Goal: Check status: Check status

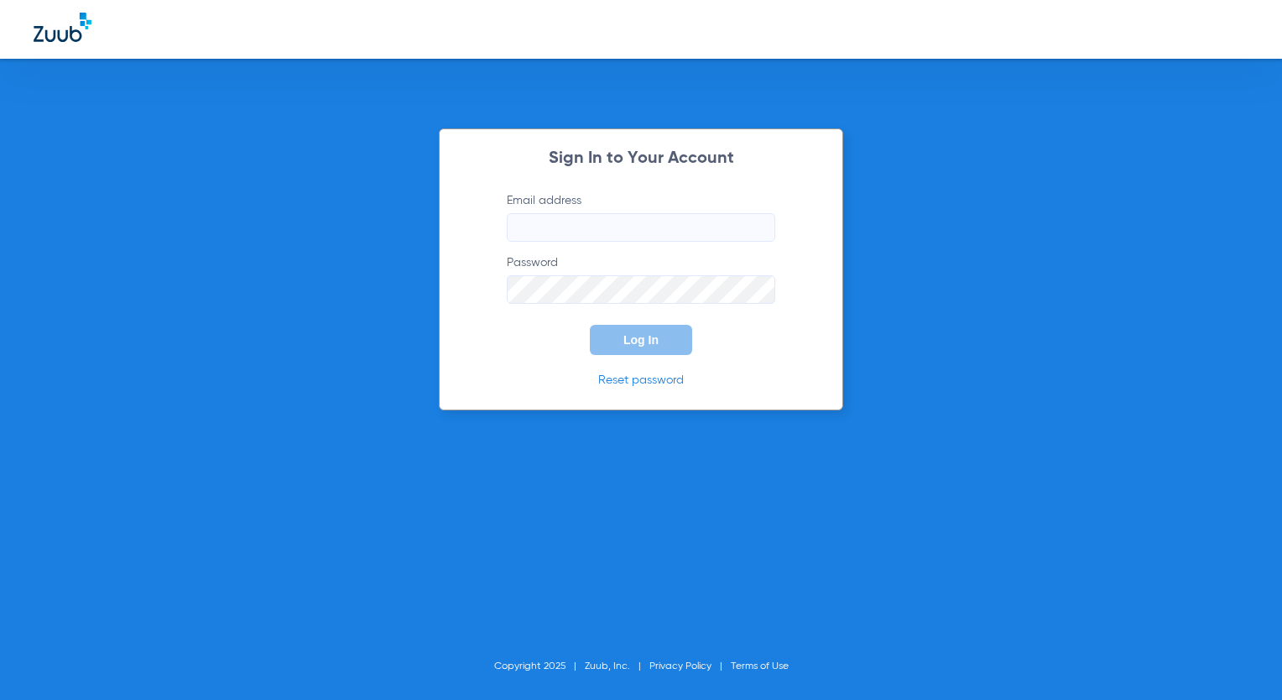
type input "[EMAIL_ADDRESS][DOMAIN_NAME]"
click at [634, 335] on span "Log In" at bounding box center [640, 339] width 35 height 13
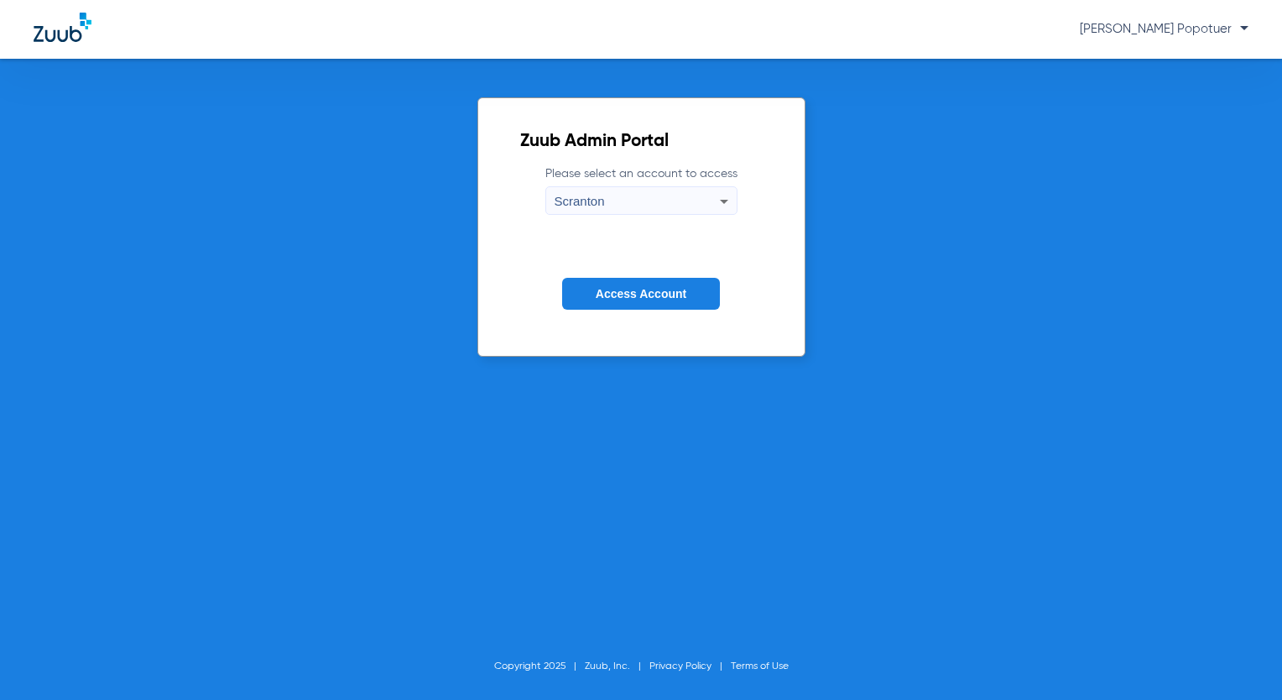
click at [617, 211] on div "Scranton" at bounding box center [636, 201] width 165 height 29
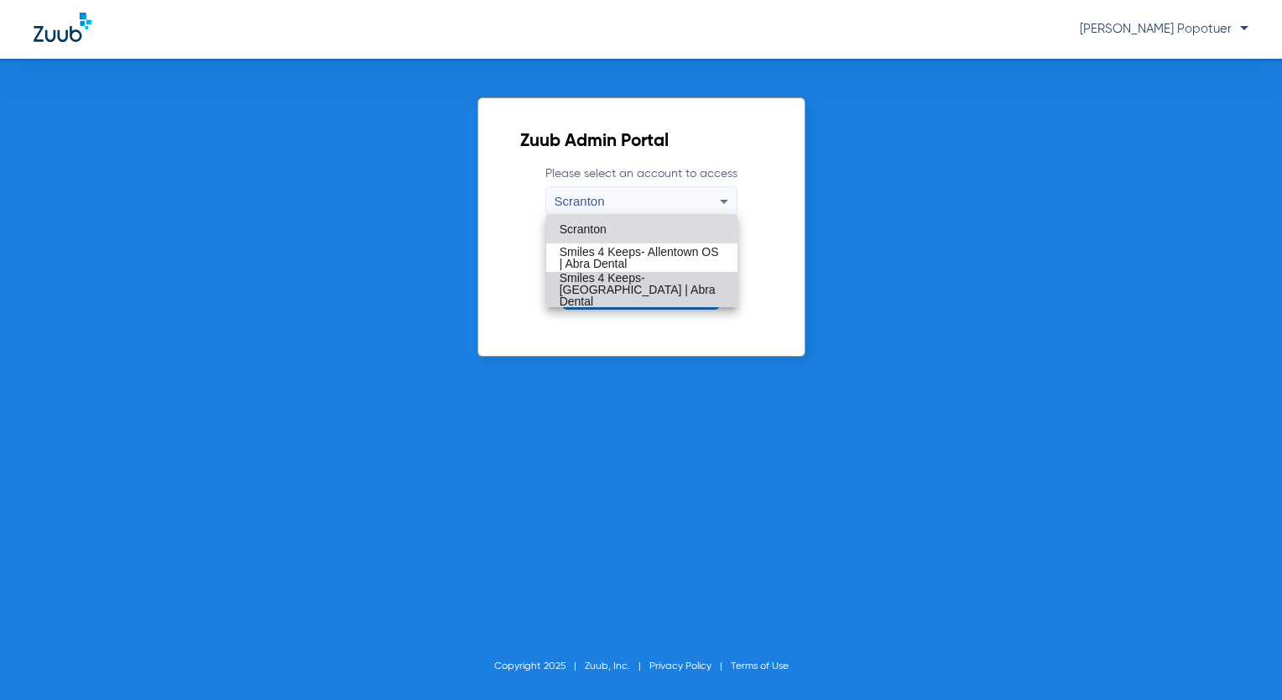
click at [608, 294] on span "Smiles 4 Keeps- [GEOGRAPHIC_DATA] | Abra Dental" at bounding box center [642, 289] width 164 height 35
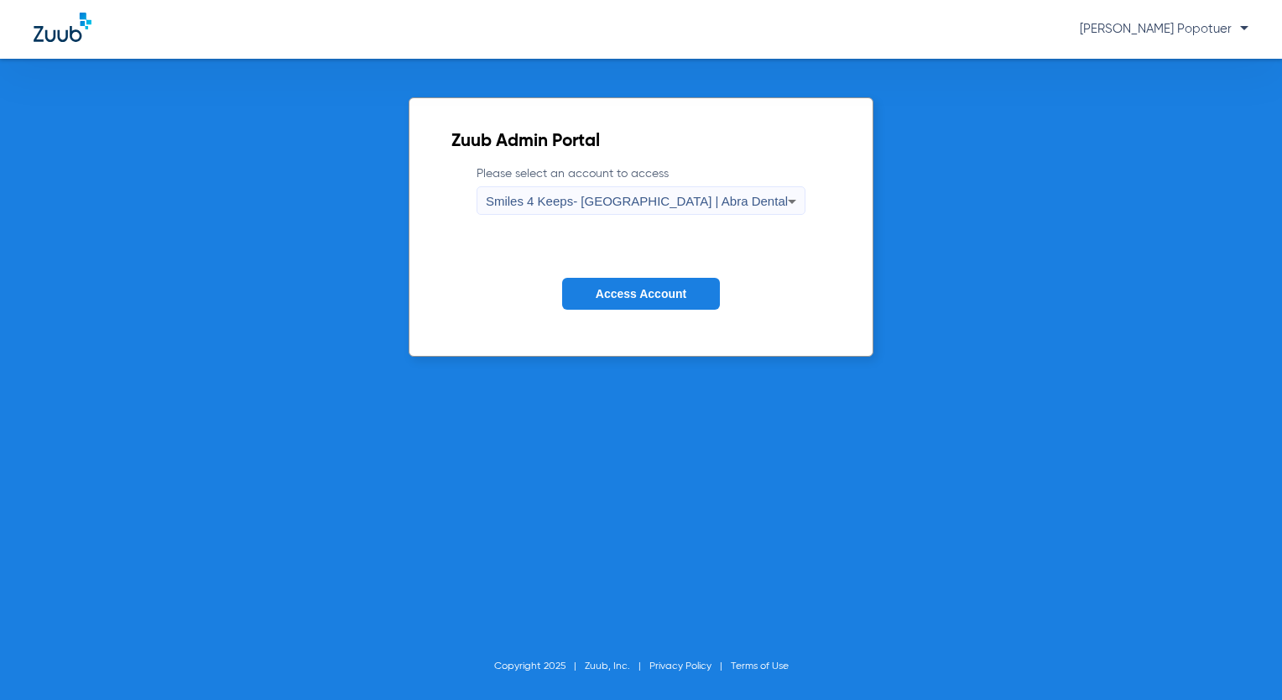
click at [605, 295] on span "Access Account" at bounding box center [641, 293] width 91 height 13
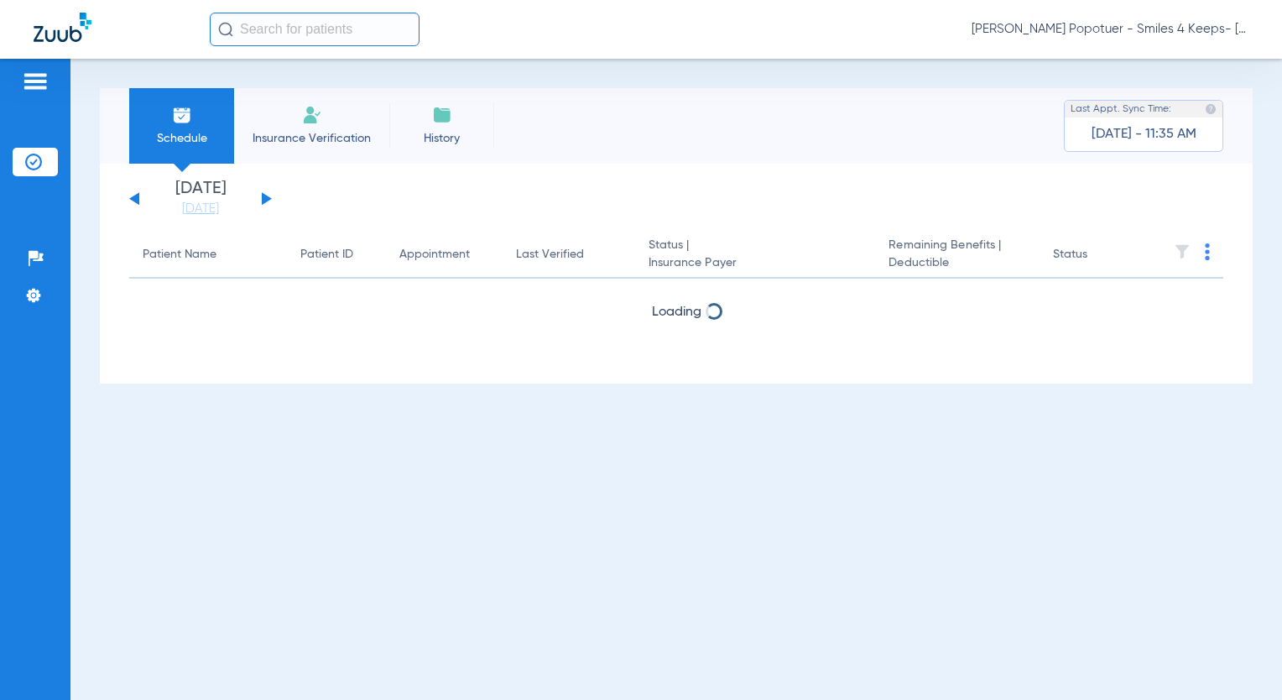
click at [268, 195] on div "[DATE] [DATE] [DATE] [DATE] [DATE] [DATE] [DATE] [DATE] [DATE] [DATE] [DATE] [D…" at bounding box center [200, 198] width 143 height 37
click at [258, 200] on div "[DATE] [DATE] [DATE] [DATE] [DATE] [DATE] [DATE] [DATE] [DATE] [DATE] [DATE] [D…" at bounding box center [200, 198] width 143 height 37
click at [263, 200] on button at bounding box center [267, 198] width 10 height 13
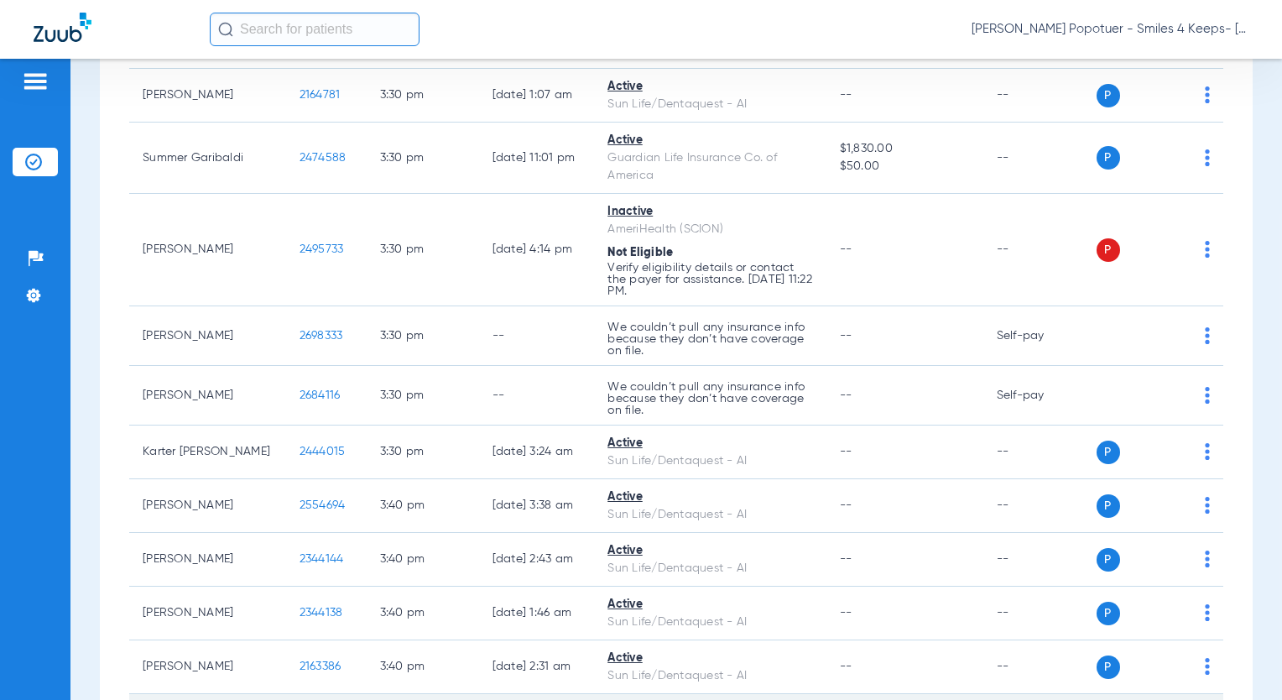
scroll to position [12011, 0]
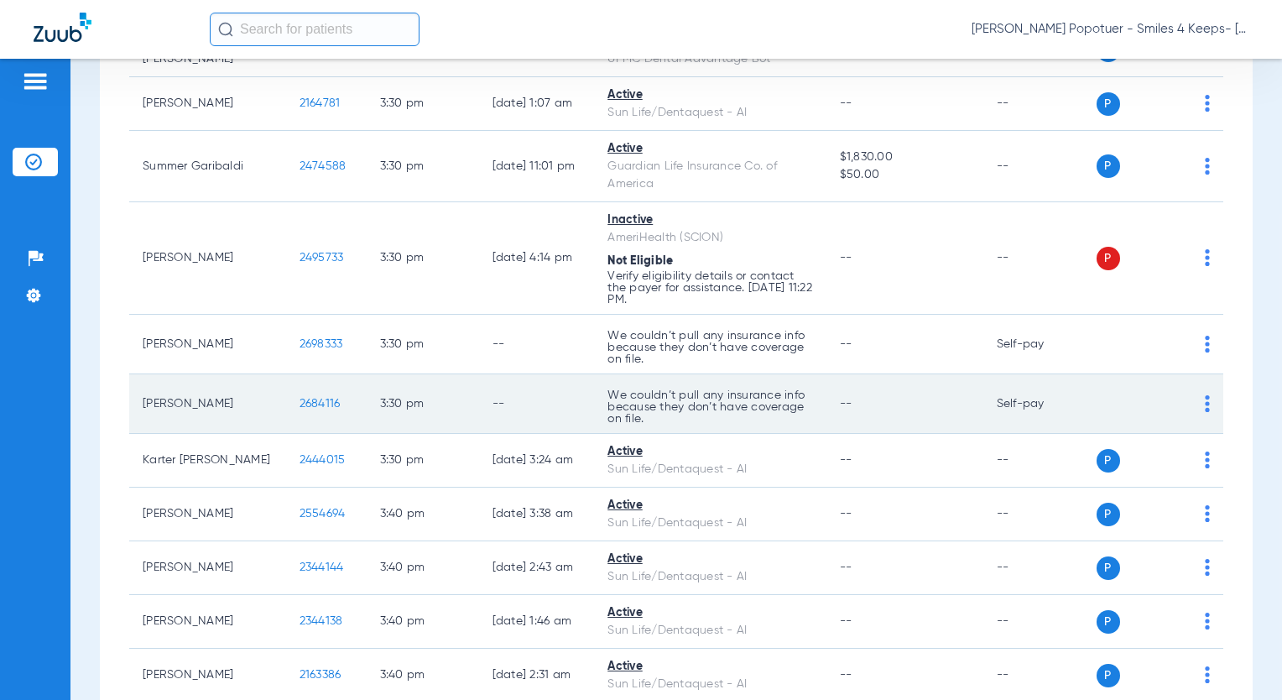
drag, startPoint x: 252, startPoint y: 336, endPoint x: 296, endPoint y: 341, distance: 44.7
click at [296, 374] on td "2684116" at bounding box center [326, 404] width 81 height 60
